Goal: Task Accomplishment & Management: Manage account settings

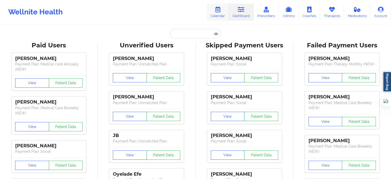
click at [216, 12] on icon at bounding box center [218, 10] width 7 height 6
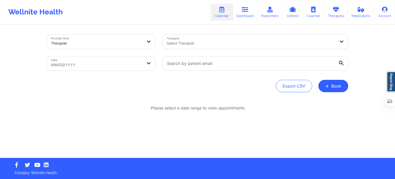
click at [204, 43] on div at bounding box center [251, 43] width 169 height 6
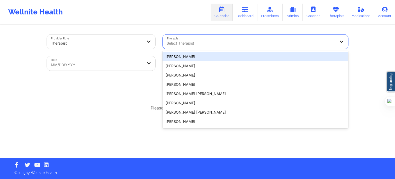
paste input "[PERSON_NAME]"
type input "[PERSON_NAME]"
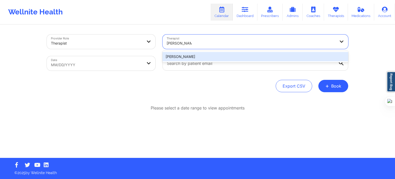
click at [245, 59] on div "[PERSON_NAME]" at bounding box center [256, 56] width 186 height 9
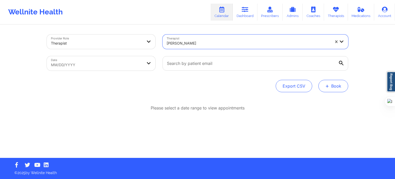
click at [334, 83] on button "+ Book" at bounding box center [333, 86] width 30 height 12
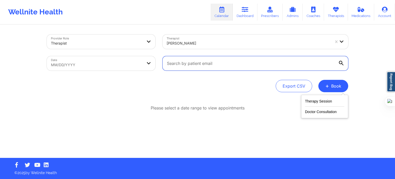
click at [315, 64] on input "text" at bounding box center [256, 63] width 186 height 14
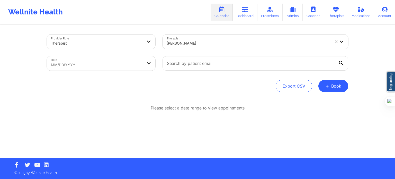
click at [342, 64] on icon at bounding box center [341, 63] width 5 height 5
click at [342, 64] on input "text" at bounding box center [256, 63] width 186 height 14
click at [368, 56] on div "Provider Role Therapist Therapist [PERSON_NAME] Date MM/DD/YYYY Export CSV + Bo…" at bounding box center [197, 79] width 395 height 158
click at [281, 39] on div "[PERSON_NAME]" at bounding box center [249, 43] width 164 height 11
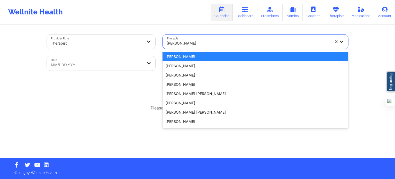
click at [268, 43] on div at bounding box center [249, 43] width 164 height 6
paste input "[PERSON_NAME]"
type input "[PERSON_NAME]"
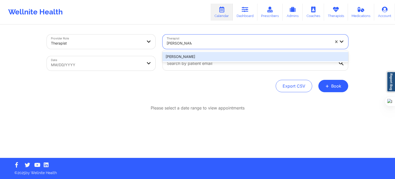
click at [216, 57] on div "[PERSON_NAME]" at bounding box center [256, 56] width 186 height 9
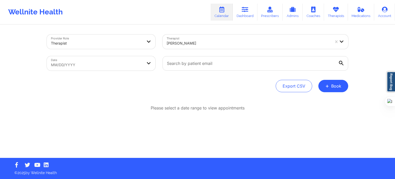
click at [208, 112] on div "Please select a date range to view appointments" at bounding box center [197, 124] width 301 height 39
click at [110, 66] on body "Wellnite Health Calendar Dashboard Prescribers Admins Coaches Therapists Medica…" at bounding box center [197, 89] width 395 height 179
select select "2025-7"
select select "2025-8"
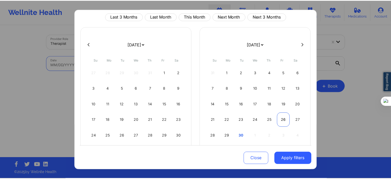
scroll to position [26, 0]
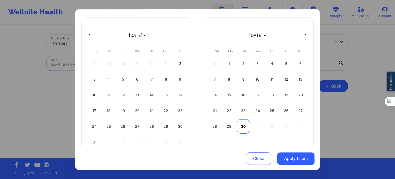
click at [243, 126] on div "30" at bounding box center [243, 126] width 13 height 14
select select "2025-8"
select select "2025-9"
select select "2025-8"
select select "2025-9"
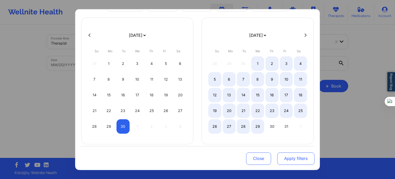
click at [292, 163] on button "Apply filters" at bounding box center [295, 158] width 37 height 12
click at [292, 160] on button "Apply filters" at bounding box center [295, 158] width 37 height 12
select select "2025-8"
select select "2025-9"
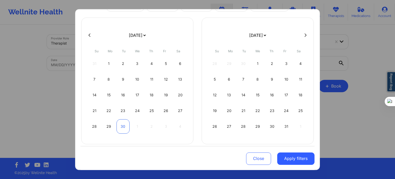
click at [125, 126] on div "30" at bounding box center [123, 126] width 13 height 14
select select "2025-8"
select select "2025-9"
click at [125, 126] on div "30" at bounding box center [123, 126] width 13 height 14
select select "2025-8"
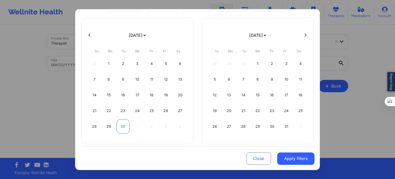
select select "2025-9"
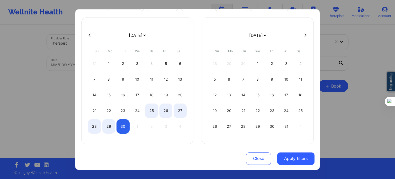
select select "2025-8"
select select "2025-9"
select select "2025-8"
select select "2025-9"
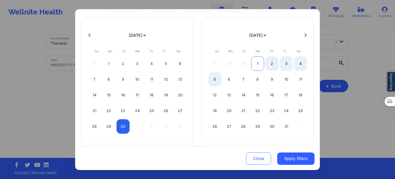
select select "2025-8"
select select "2025-9"
click at [259, 58] on div "1" at bounding box center [257, 63] width 13 height 14
select select "2025-8"
select select "2025-9"
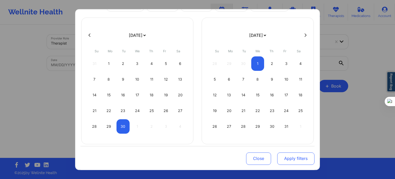
click at [298, 157] on button "Apply filters" at bounding box center [295, 158] width 37 height 12
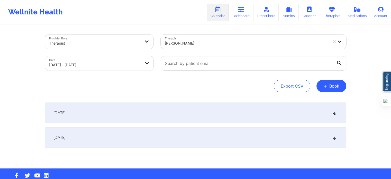
click at [140, 116] on div "[DATE]" at bounding box center [195, 112] width 301 height 21
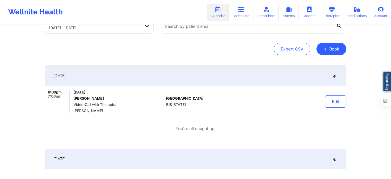
scroll to position [51, 0]
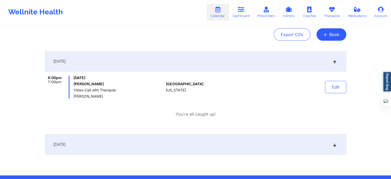
drag, startPoint x: 72, startPoint y: 84, endPoint x: 110, endPoint y: 84, distance: 38.6
click at [110, 84] on div "6:00pm 7:00pm [DATE] [PERSON_NAME] Video-Call with Therapist [PERSON_NAME]" at bounding box center [104, 87] width 119 height 23
copy h6 "[PERSON_NAME]"
click at [40, 110] on div "Provider Role Therapist Therapist [PERSON_NAME] Date [DATE] - [DATE] Export CSV…" at bounding box center [195, 62] width 391 height 227
click at [339, 38] on button "+ Book" at bounding box center [332, 34] width 30 height 12
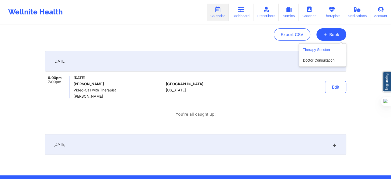
click at [320, 50] on button "Therapy Session" at bounding box center [322, 51] width 39 height 8
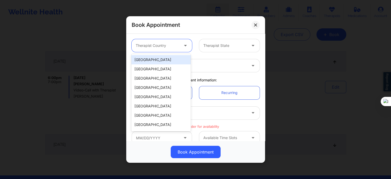
click at [185, 51] on div at bounding box center [186, 45] width 12 height 13
click at [171, 60] on div "[GEOGRAPHIC_DATA]" at bounding box center [160, 59] width 59 height 9
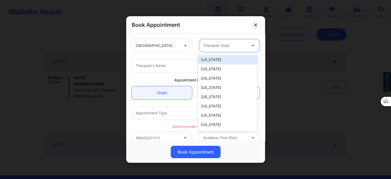
click at [212, 41] on div "Therapist State" at bounding box center [223, 45] width 48 height 13
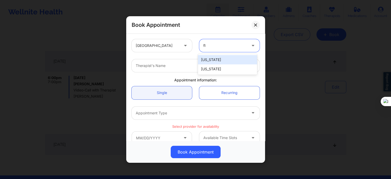
type input "flo"
click at [211, 61] on div "[US_STATE]" at bounding box center [227, 59] width 59 height 9
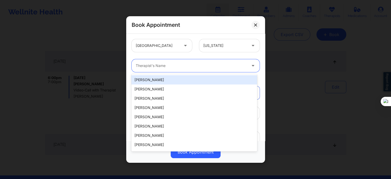
click at [198, 65] on div at bounding box center [191, 66] width 111 height 6
paste input "[PERSON_NAME]"
type input "[PERSON_NAME]"
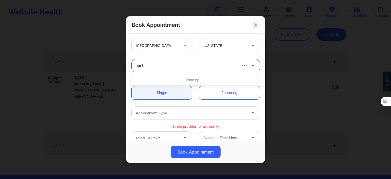
type input "april b"
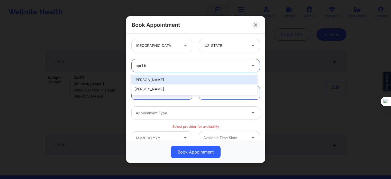
click at [179, 79] on div "[PERSON_NAME]" at bounding box center [194, 79] width 126 height 9
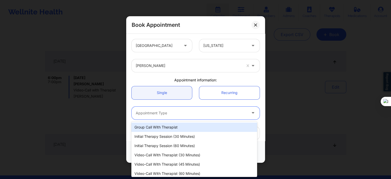
click at [173, 114] on div at bounding box center [191, 113] width 111 height 6
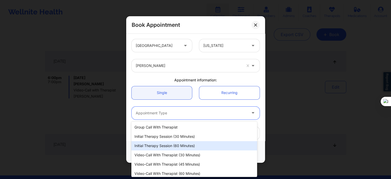
click at [175, 147] on div "Initial Therapy Session (60 minutes)" at bounding box center [194, 145] width 126 height 9
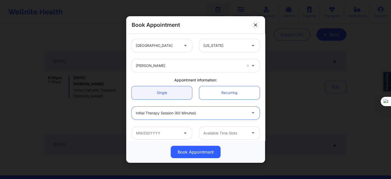
click at [197, 109] on div "Initial Therapy Session (60 minutes)" at bounding box center [191, 113] width 111 height 13
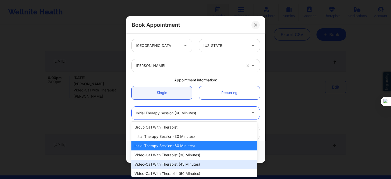
click at [179, 165] on div "Video-Call with Therapist (45 minutes)" at bounding box center [194, 163] width 126 height 9
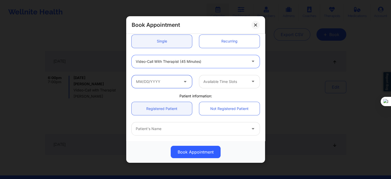
click at [178, 82] on input "text" at bounding box center [162, 81] width 60 height 13
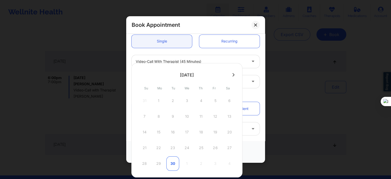
click at [176, 162] on div "30" at bounding box center [172, 163] width 13 height 14
type input "[DATE]"
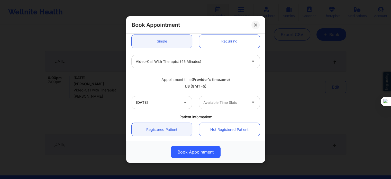
scroll to position [103, 0]
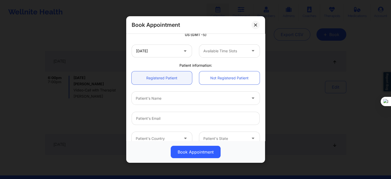
click at [149, 98] on div at bounding box center [191, 98] width 111 height 6
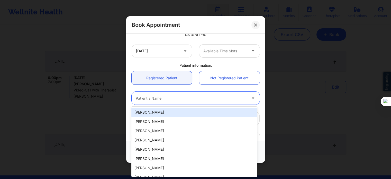
paste input "[PERSON_NAME]"
type input "[PERSON_NAME]"
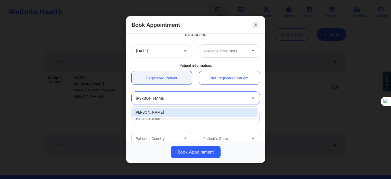
click at [165, 112] on div "[PERSON_NAME]" at bounding box center [194, 112] width 126 height 9
type input "[EMAIL_ADDRESS][DOMAIN_NAME]"
type input "[PHONE_NUMBER]"
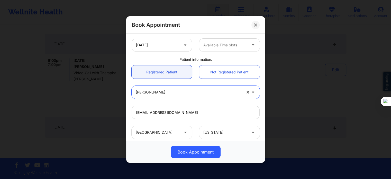
scroll to position [55, 0]
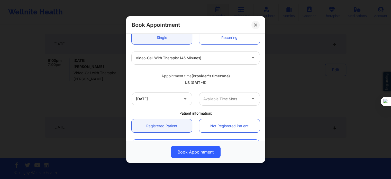
click at [230, 96] on div at bounding box center [224, 99] width 43 height 6
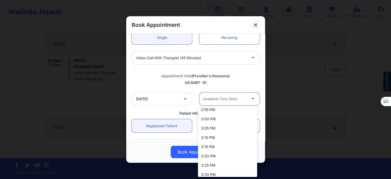
scroll to position [192, 0]
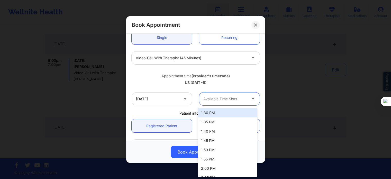
click at [218, 94] on div "Available Time Slots" at bounding box center [223, 98] width 48 height 13
click at [181, 58] on div at bounding box center [191, 58] width 111 height 6
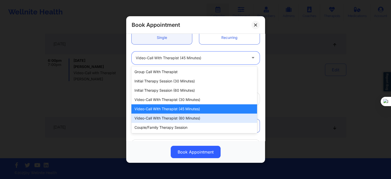
click at [185, 120] on div "Video-Call with Therapist (60 minutes)" at bounding box center [194, 117] width 126 height 9
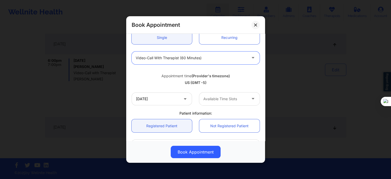
click at [225, 100] on div at bounding box center [224, 99] width 43 height 6
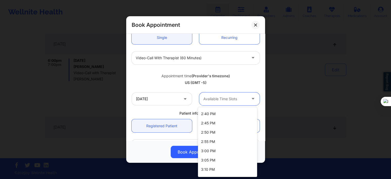
scroll to position [164, 0]
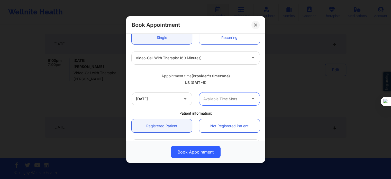
click at [218, 102] on div at bounding box center [224, 99] width 43 height 6
click at [191, 63] on div "Video-Call with Therapist (60 minutes)" at bounding box center [191, 57] width 111 height 13
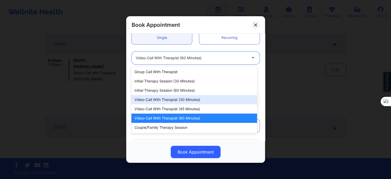
click at [193, 97] on div "Video-Call with Therapist (30 minutes)" at bounding box center [194, 99] width 126 height 9
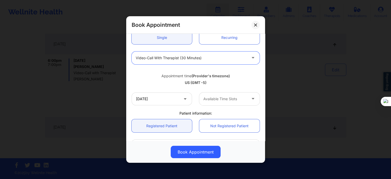
click at [218, 64] on div "option Video-Call with Therapist (30 minutes), selected. Video-Call with Therap…" at bounding box center [195, 58] width 135 height 20
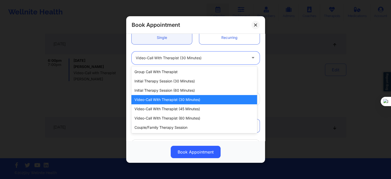
click at [193, 60] on div at bounding box center [191, 58] width 111 height 6
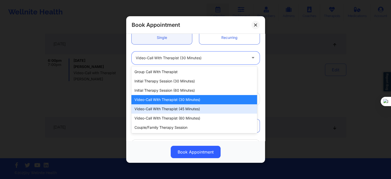
click at [182, 100] on div "Video-Call with Therapist (30 minutes)" at bounding box center [194, 99] width 126 height 9
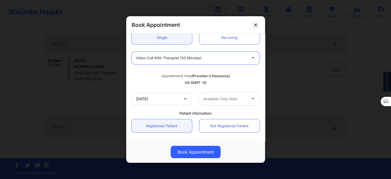
click at [221, 102] on div "Available Time Slots" at bounding box center [223, 98] width 48 height 13
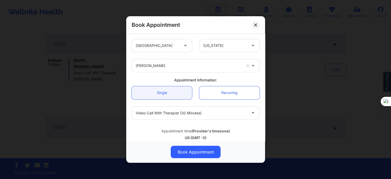
scroll to position [0, 0]
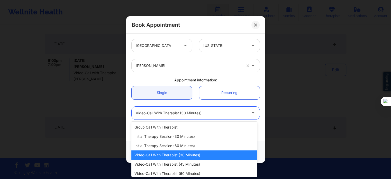
click at [206, 116] on div "Video-Call with Therapist (30 minutes)" at bounding box center [191, 113] width 111 height 13
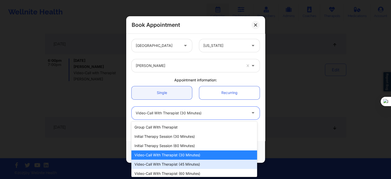
scroll to position [11, 0]
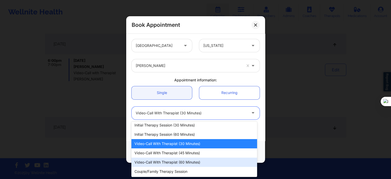
click at [185, 163] on div "Video-Call with Therapist (60 minutes)" at bounding box center [194, 161] width 126 height 9
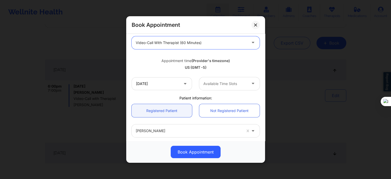
scroll to position [103, 0]
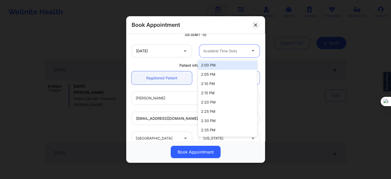
click at [211, 51] on div at bounding box center [224, 51] width 43 height 6
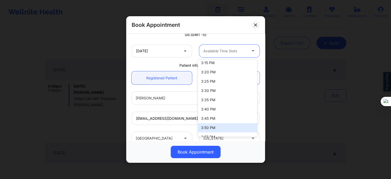
scroll to position [156, 0]
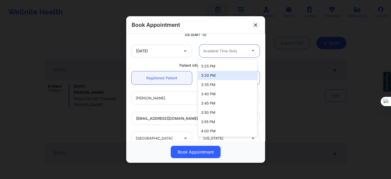
click at [169, 65] on div "Patient information:" at bounding box center [195, 65] width 135 height 5
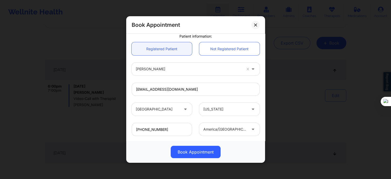
scroll to position [132, 0]
click at [176, 71] on div at bounding box center [189, 69] width 106 height 6
type input "[PERSON_NAME]"
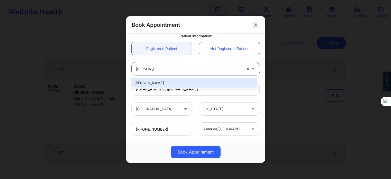
click at [157, 83] on div "[PERSON_NAME]" at bounding box center [194, 82] width 126 height 9
type input "[EMAIL_ADDRESS][DOMAIN_NAME]"
type input "[PHONE_NUMBER]"
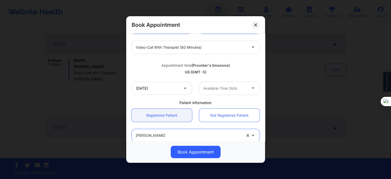
scroll to position [55, 0]
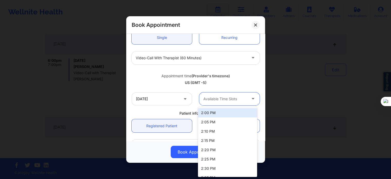
click at [236, 99] on div at bounding box center [224, 99] width 43 height 6
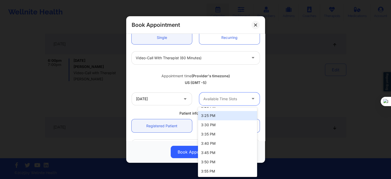
scroll to position [164, 0]
click at [147, 80] on div "US (GMT -5)" at bounding box center [196, 82] width 128 height 5
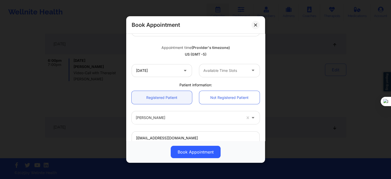
scroll to position [81, 0]
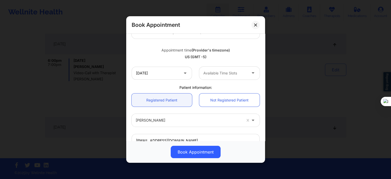
click at [234, 77] on div "Available Time Slots" at bounding box center [223, 73] width 48 height 13
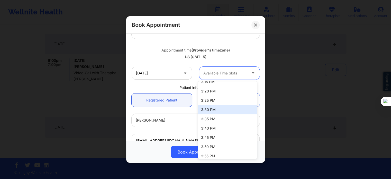
scroll to position [156, 0]
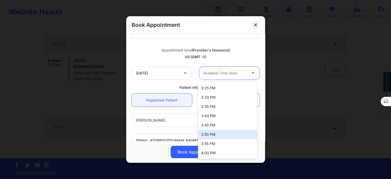
click at [157, 90] on div "Registered Patient Not Registered Patient" at bounding box center [195, 100] width 135 height 20
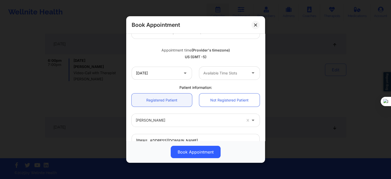
click at [239, 50] on div "Appointment time (Provider's timezone)" at bounding box center [196, 50] width 128 height 5
click at [241, 75] on div at bounding box center [224, 73] width 43 height 6
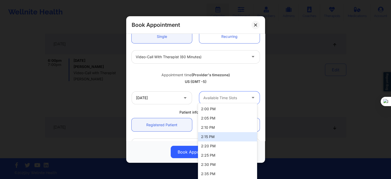
scroll to position [55, 0]
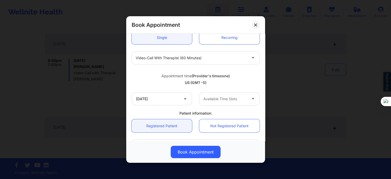
click at [160, 85] on div "Appointment time (Provider's timezone) [GEOGRAPHIC_DATA] (GMT -5)" at bounding box center [195, 78] width 135 height 21
click at [254, 24] on icon at bounding box center [255, 24] width 3 height 3
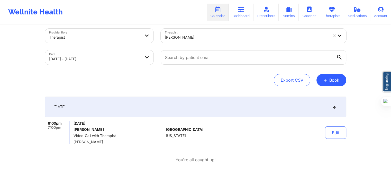
scroll to position [0, 0]
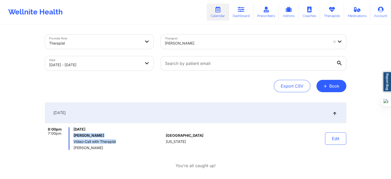
drag, startPoint x: 73, startPoint y: 136, endPoint x: 124, endPoint y: 140, distance: 51.2
click at [124, 140] on div "6:00pm 7:00pm [DATE] [PERSON_NAME] Video-Call with Therapist [PERSON_NAME]" at bounding box center [104, 138] width 119 height 23
click at [130, 138] on div "[DATE] [PERSON_NAME] Video-Call with Therapist [PERSON_NAME]" at bounding box center [119, 138] width 90 height 23
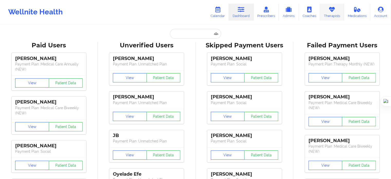
click at [332, 11] on icon at bounding box center [332, 10] width 7 height 6
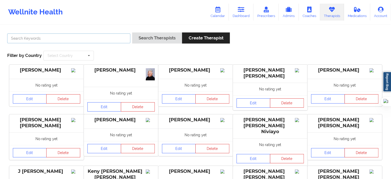
click at [107, 37] on input "text" at bounding box center [68, 38] width 123 height 10
paste input "[PERSON_NAME]"
type input "[PERSON_NAME]"
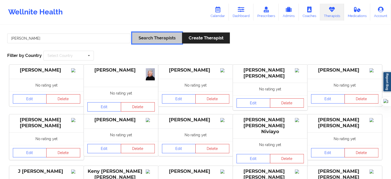
click at [144, 34] on button "Search Therapists" at bounding box center [157, 37] width 50 height 11
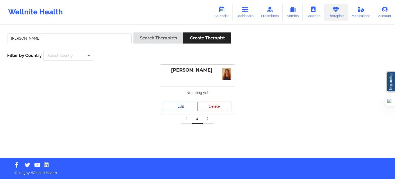
click at [185, 106] on link "Edit" at bounding box center [181, 106] width 34 height 9
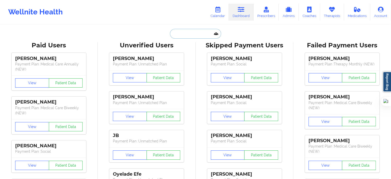
click at [196, 37] on input "text" at bounding box center [195, 34] width 51 height 10
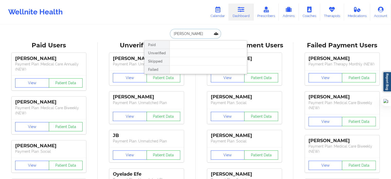
type input "ryan nicholson"
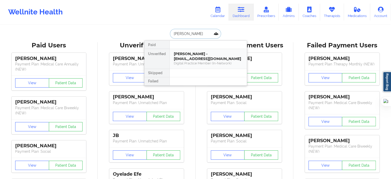
click at [196, 52] on div "Ryan Nicholson - ryanmichael.nicholson8@gmail.com" at bounding box center [208, 56] width 69 height 10
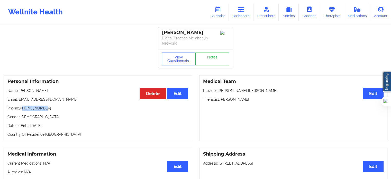
drag, startPoint x: 46, startPoint y: 105, endPoint x: 23, endPoint y: 108, distance: 23.3
click at [23, 108] on div "Personal Information Edit Delete Name: Ryan Nicholson Email: ryanmichael.nichol…" at bounding box center [98, 108] width 189 height 66
copy p "6305422587"
